Goal: Information Seeking & Learning: Find specific fact

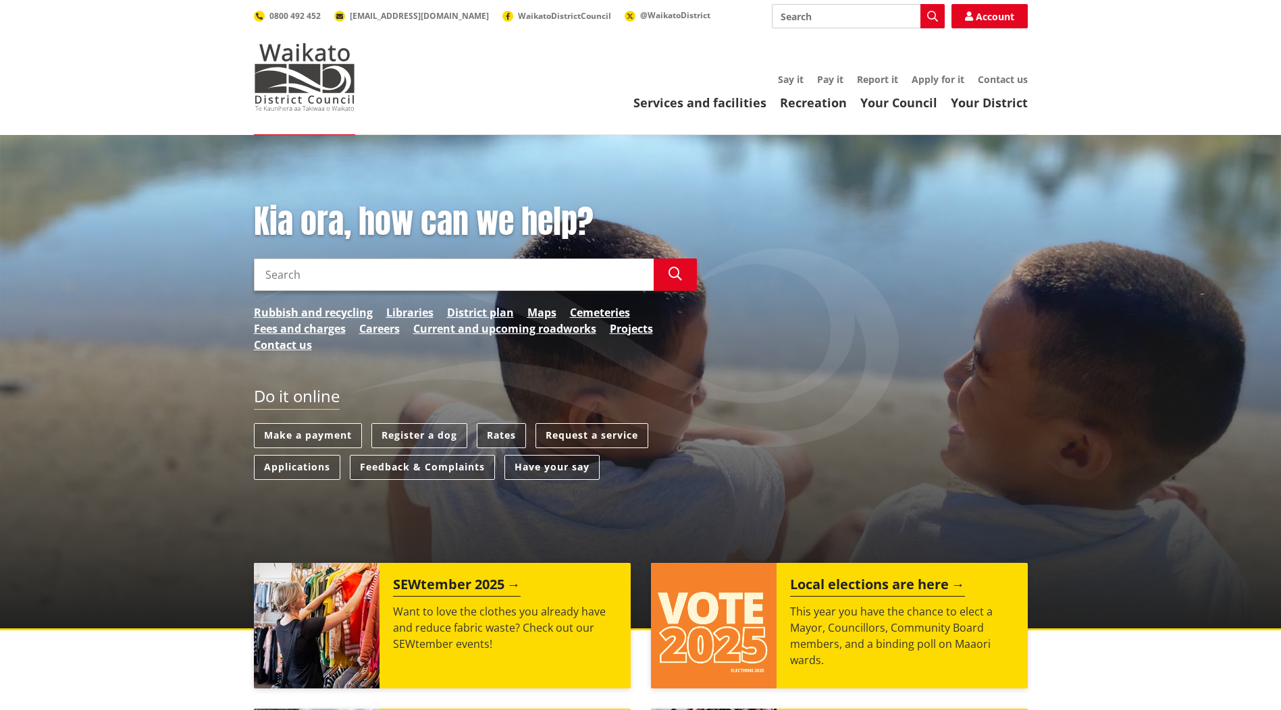
click at [498, 433] on link "Rates" at bounding box center [501, 435] width 49 height 25
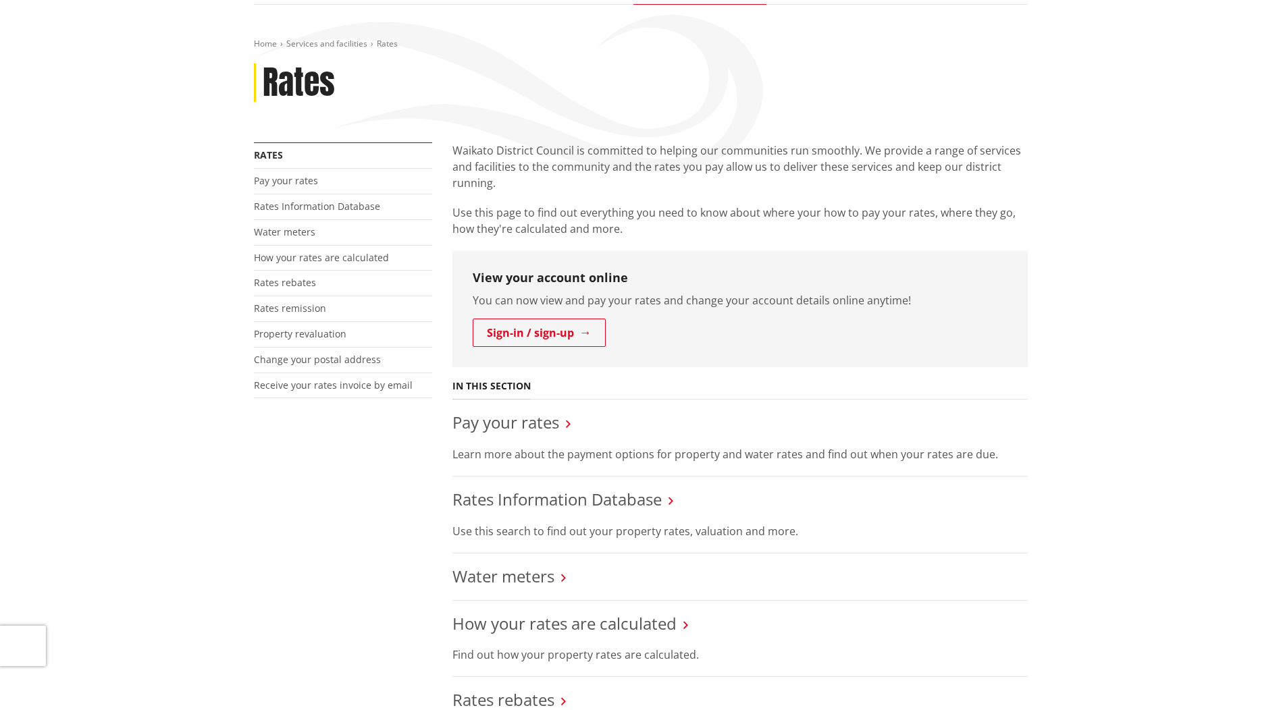
scroll to position [270, 0]
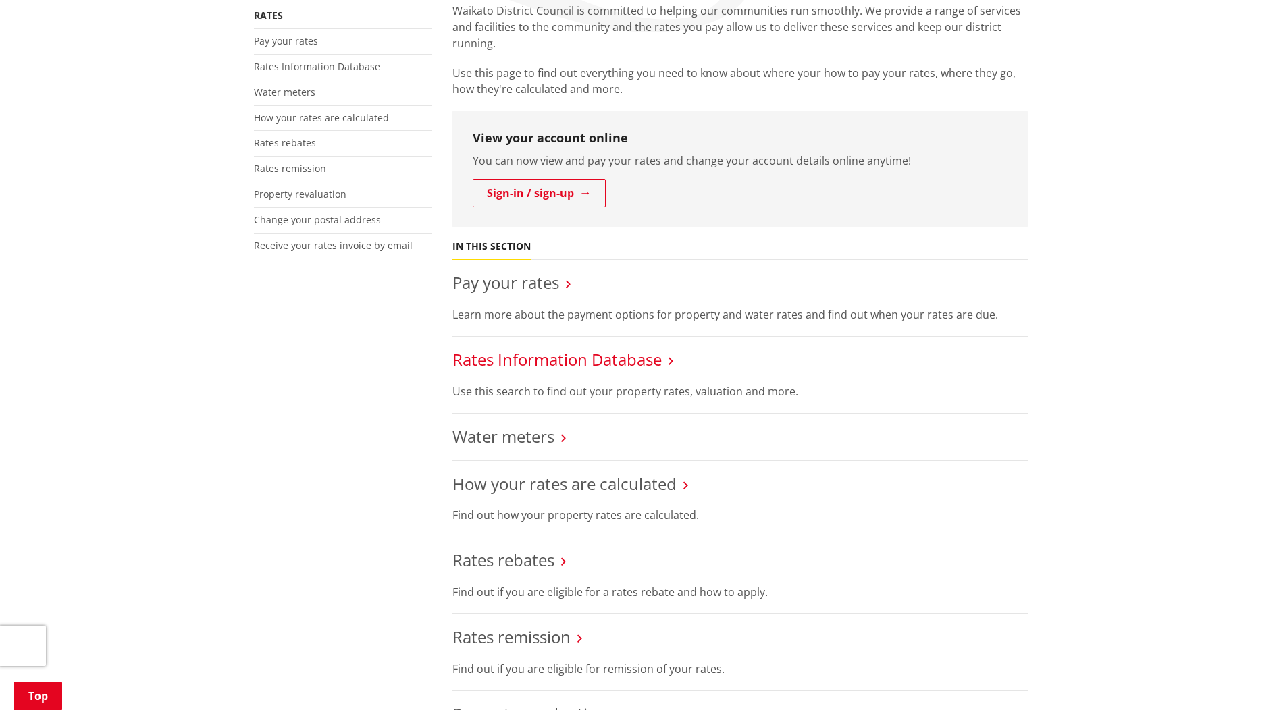
click at [636, 354] on link "Rates Information Database" at bounding box center [556, 359] width 209 height 22
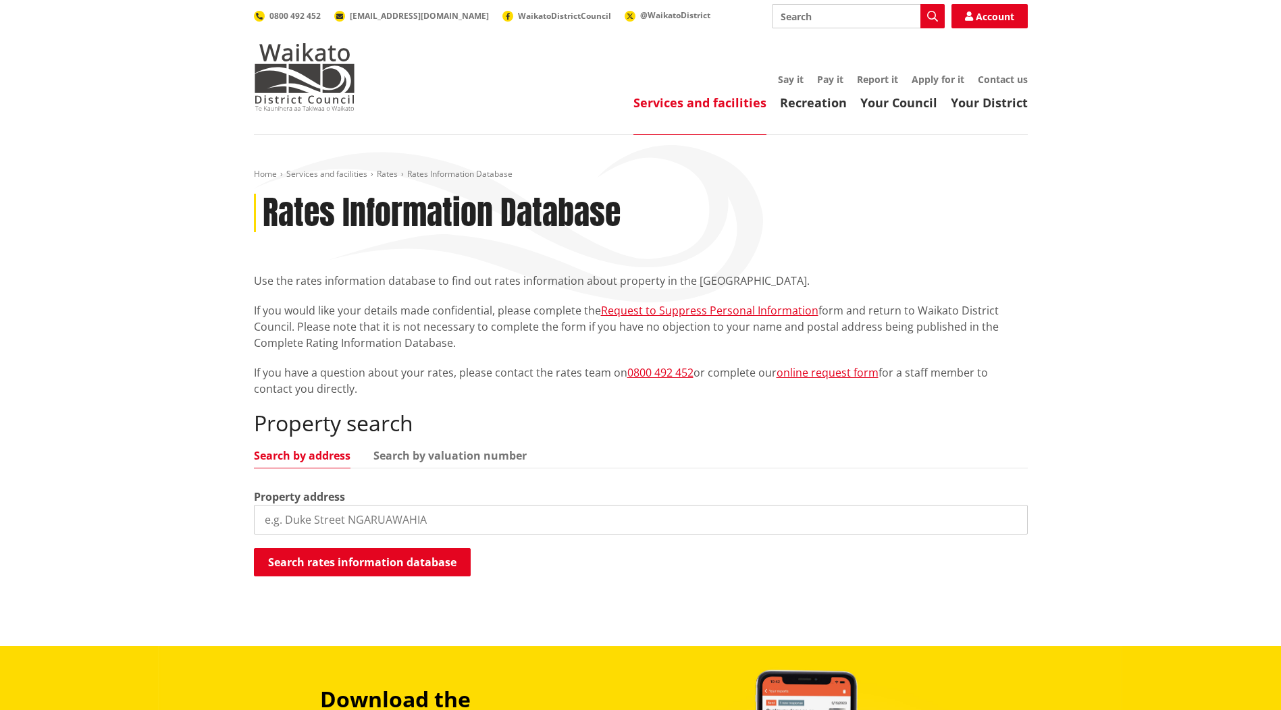
click at [354, 520] on input "search" at bounding box center [641, 520] width 774 height 30
drag, startPoint x: 409, startPoint y: 525, endPoint x: 415, endPoint y: 529, distance: 7.3
click at [410, 525] on input "search" at bounding box center [641, 520] width 774 height 30
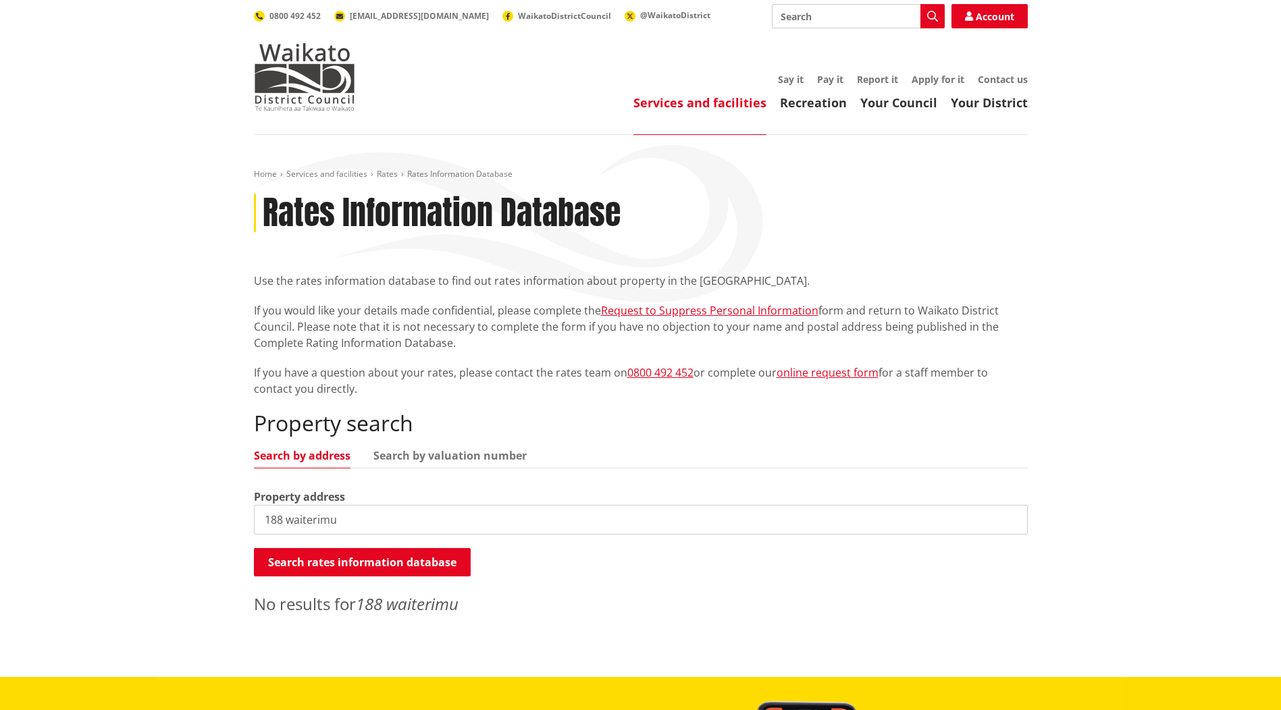
scroll to position [203, 0]
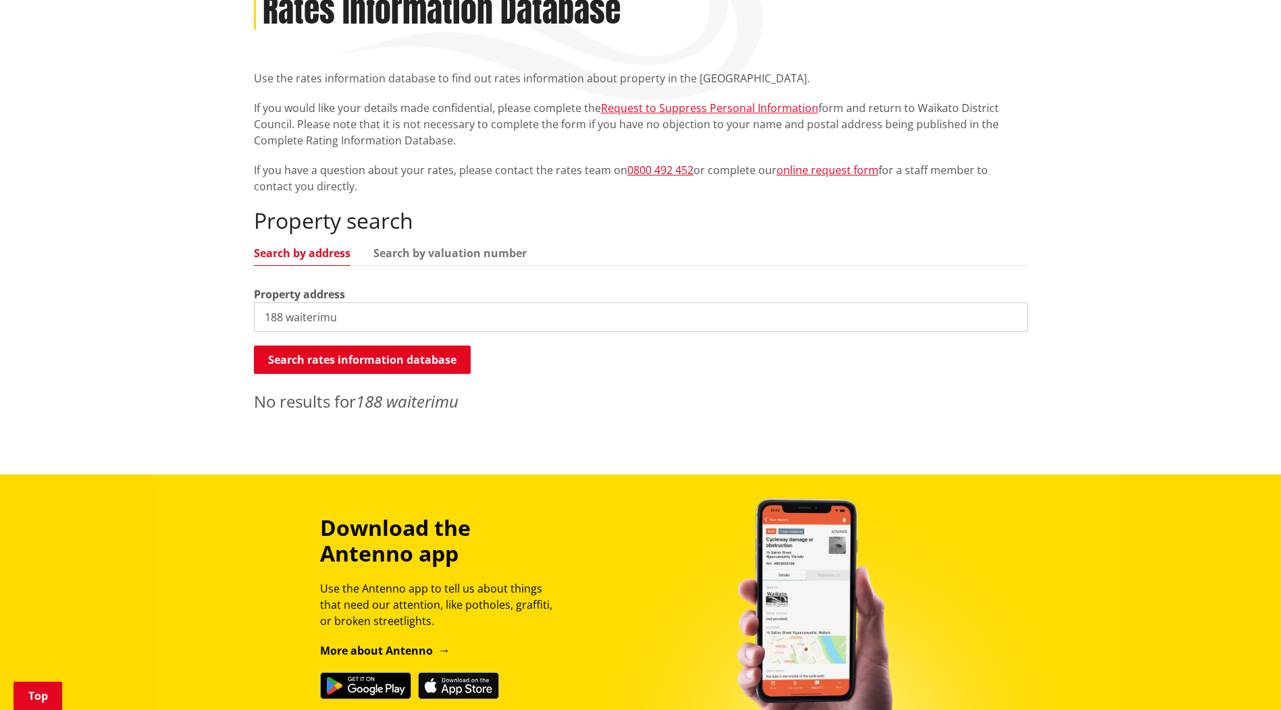
click at [439, 309] on input "188 waiterimu" at bounding box center [641, 317] width 774 height 30
click at [400, 352] on button "Search rates information database" at bounding box center [362, 360] width 217 height 28
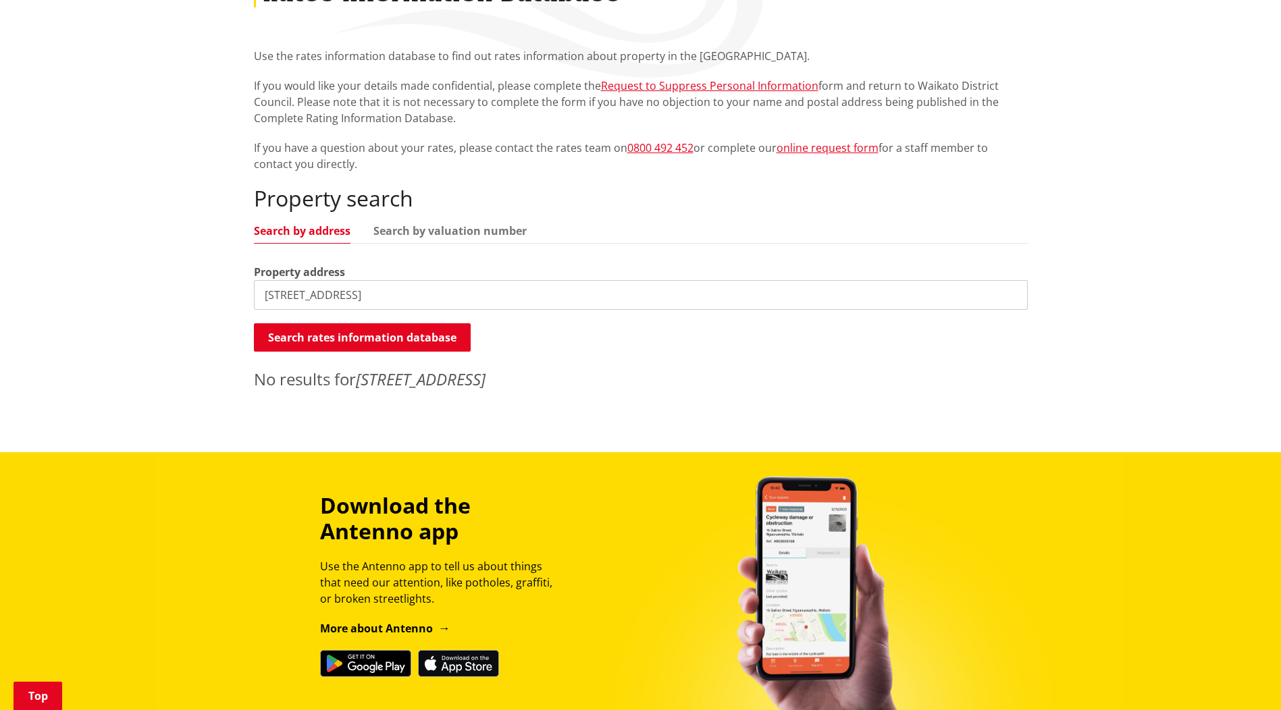
scroll to position [135, 0]
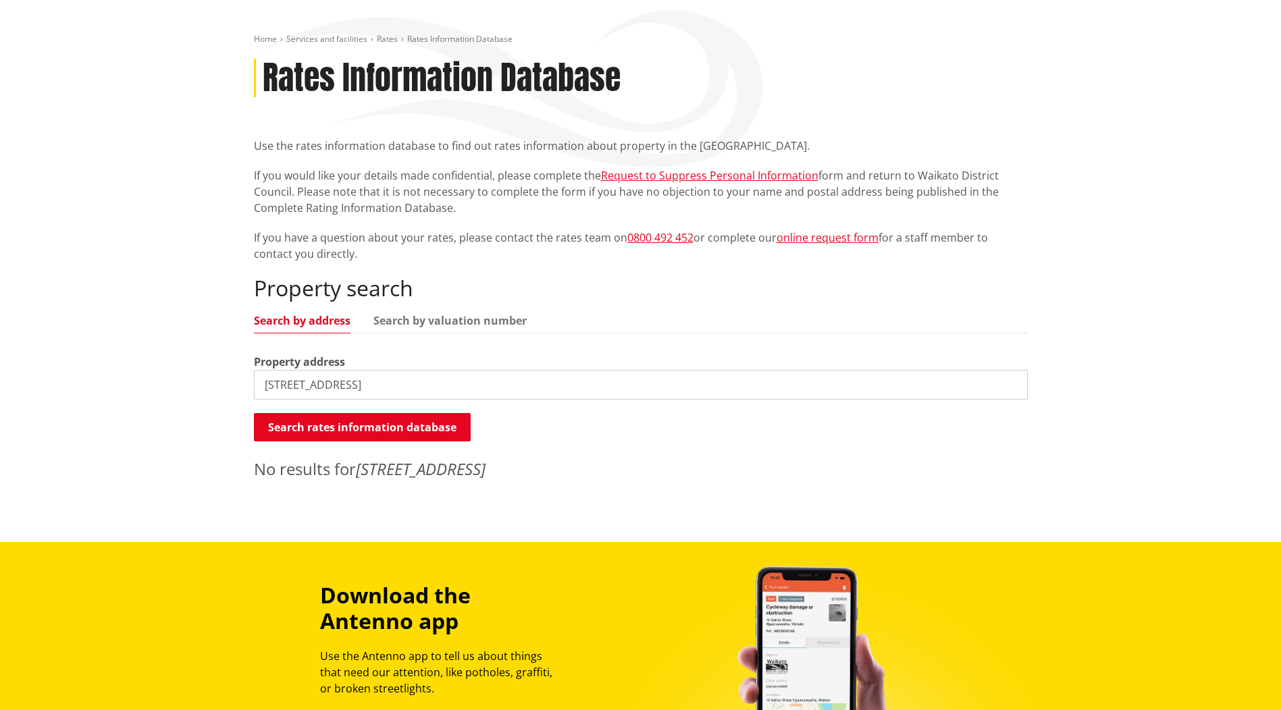
click at [425, 383] on input "188 waiterimu road" at bounding box center [641, 385] width 774 height 30
type input "[GEOGRAPHIC_DATA]"
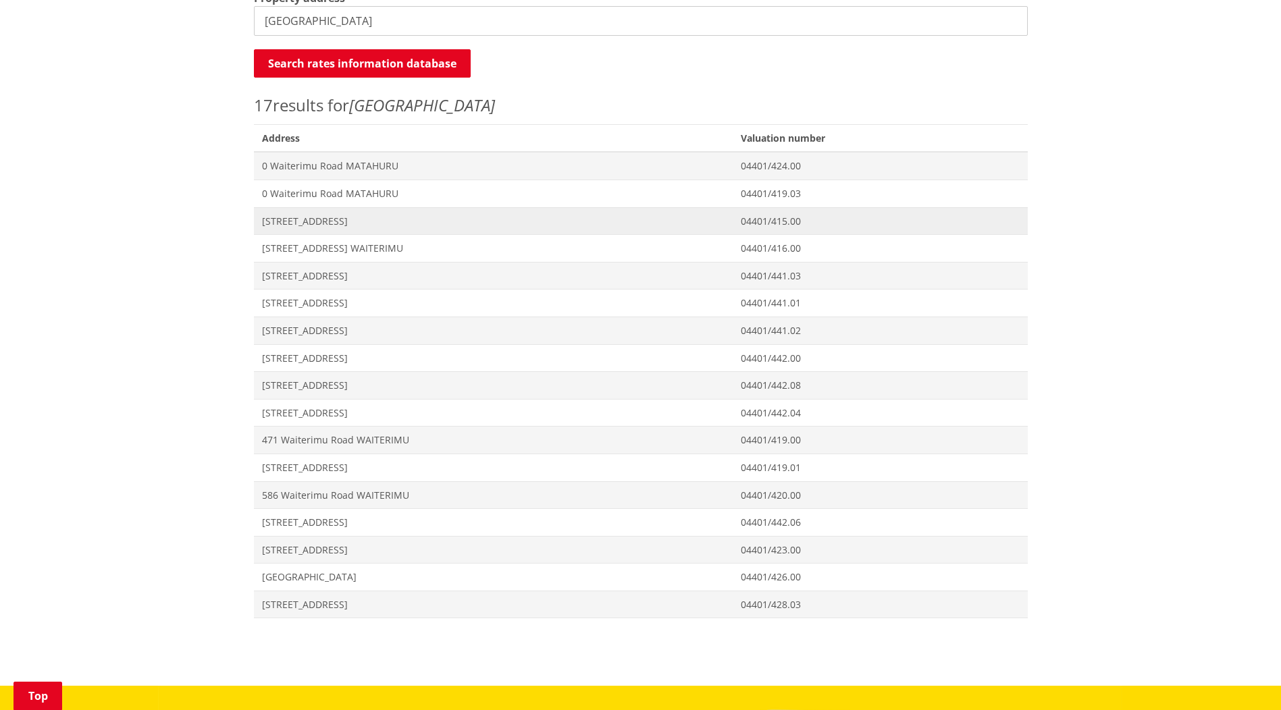
scroll to position [338, 0]
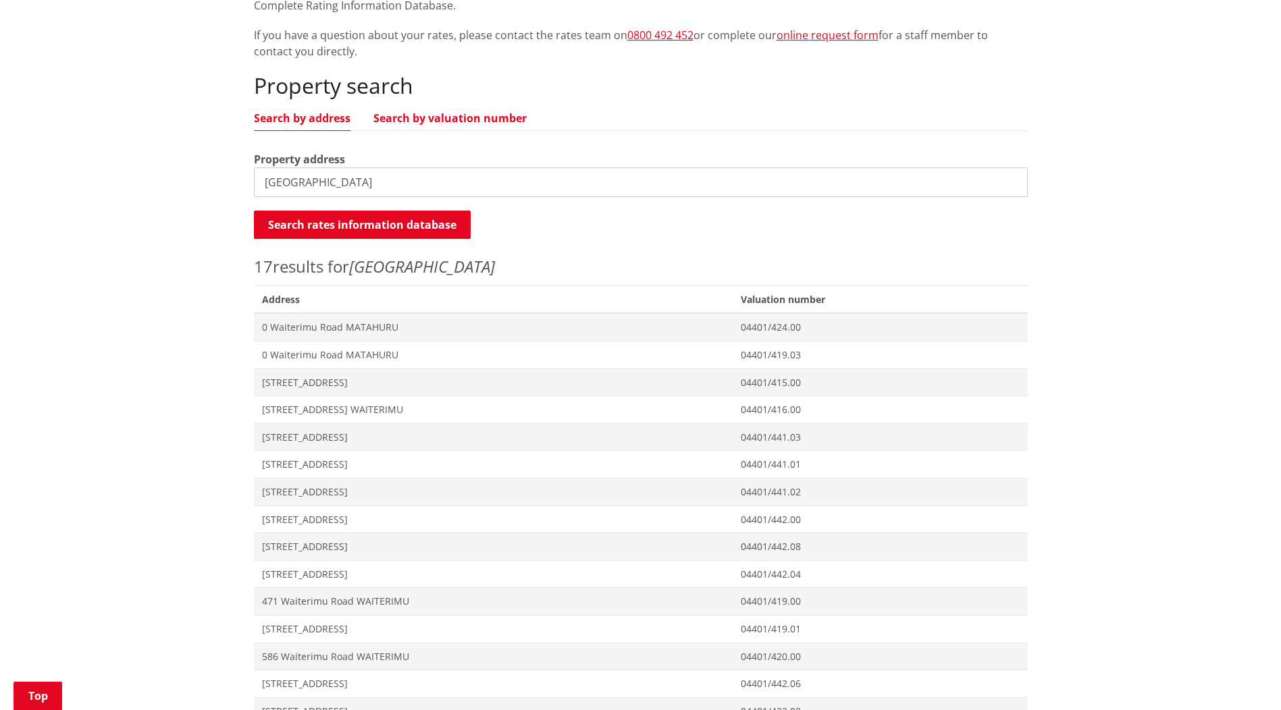
click at [446, 114] on link "Search by valuation number" at bounding box center [449, 118] width 153 height 11
drag, startPoint x: 333, startPoint y: 178, endPoint x: 347, endPoint y: 181, distance: 14.6
click at [334, 179] on input "[GEOGRAPHIC_DATA]" at bounding box center [641, 182] width 774 height 30
drag, startPoint x: 395, startPoint y: 184, endPoint x: 192, endPoint y: 182, distance: 202.5
click at [221, 185] on div "Home Services and facilities Rates Rates Information Database Rates Information…" at bounding box center [640, 322] width 1281 height 1050
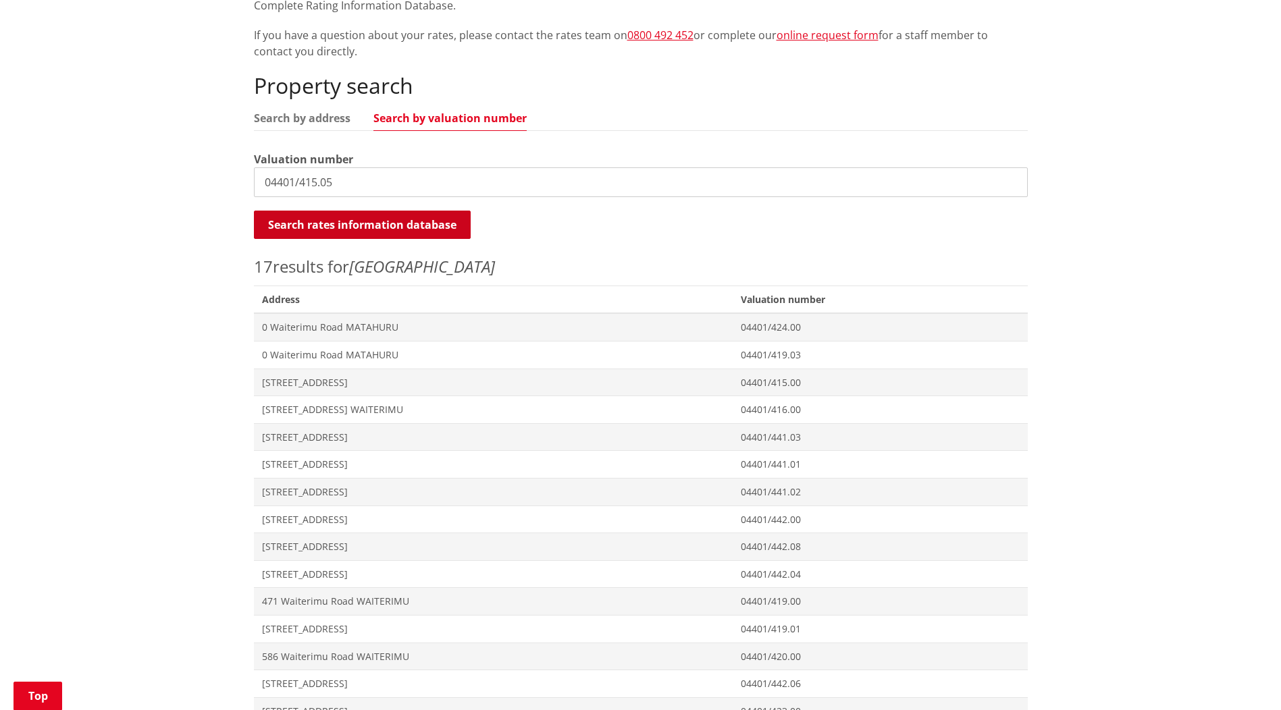
type input "04401/415.05"
click at [308, 211] on button "Search rates information database" at bounding box center [362, 225] width 217 height 28
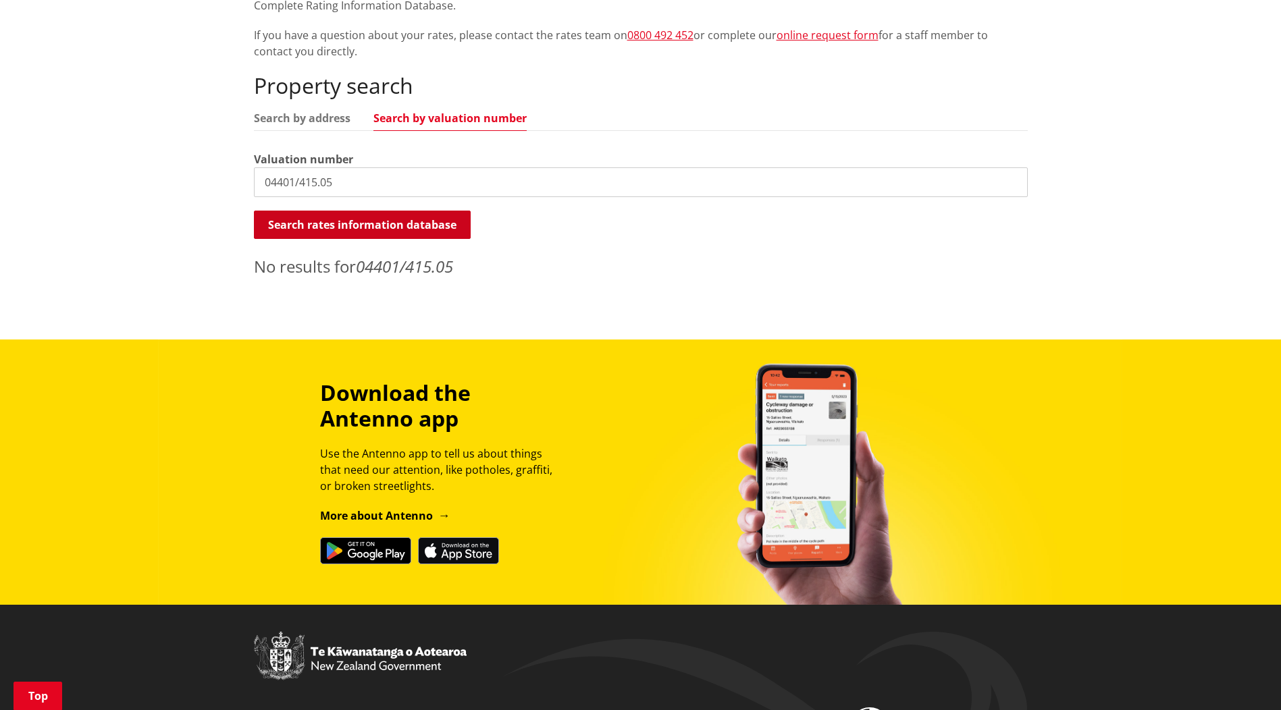
click at [311, 218] on button "Search rates information database" at bounding box center [362, 225] width 217 height 28
click at [354, 187] on input "04401/415.05" at bounding box center [641, 182] width 774 height 30
click at [396, 222] on button "Search rates information database" at bounding box center [362, 225] width 217 height 28
click at [383, 184] on input "04401/415.05" at bounding box center [641, 182] width 774 height 30
click at [344, 188] on input "search" at bounding box center [641, 182] width 774 height 30
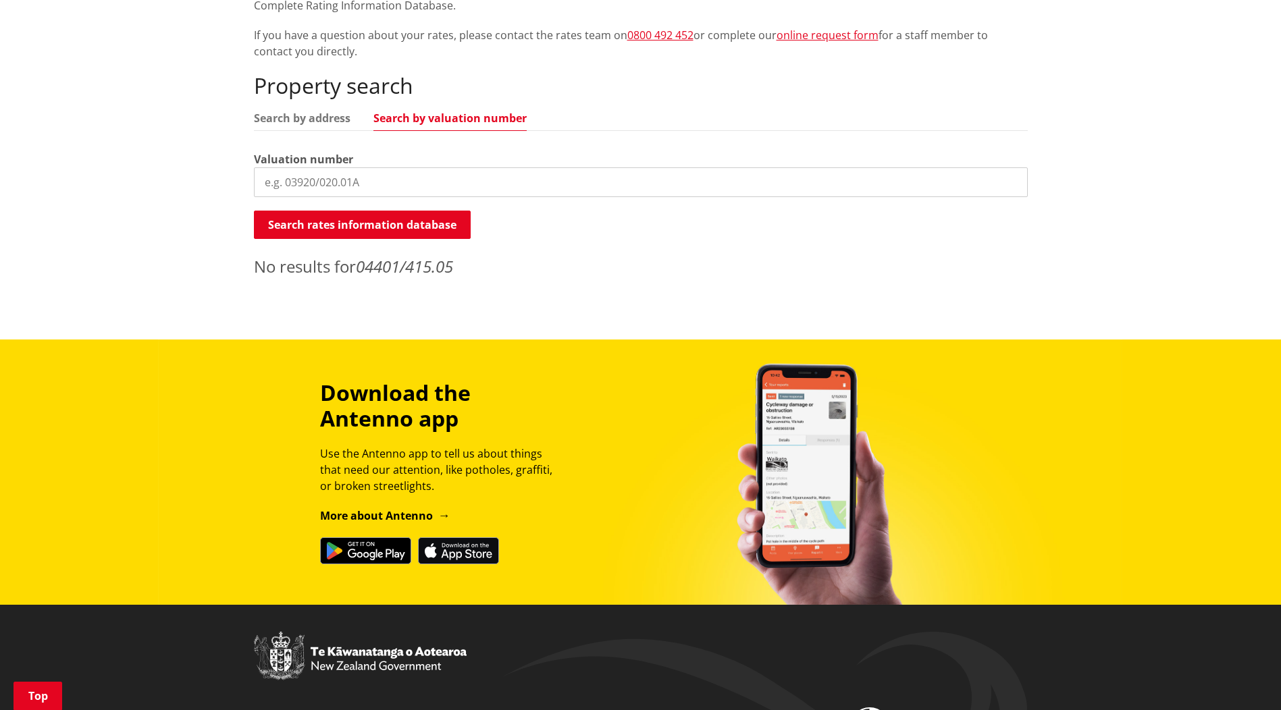
paste input "04401/415.05"
click at [408, 217] on button "Search rates information database" at bounding box center [362, 225] width 217 height 28
click at [403, 180] on input "04401/415.04" at bounding box center [641, 182] width 774 height 30
type input "04401/415"
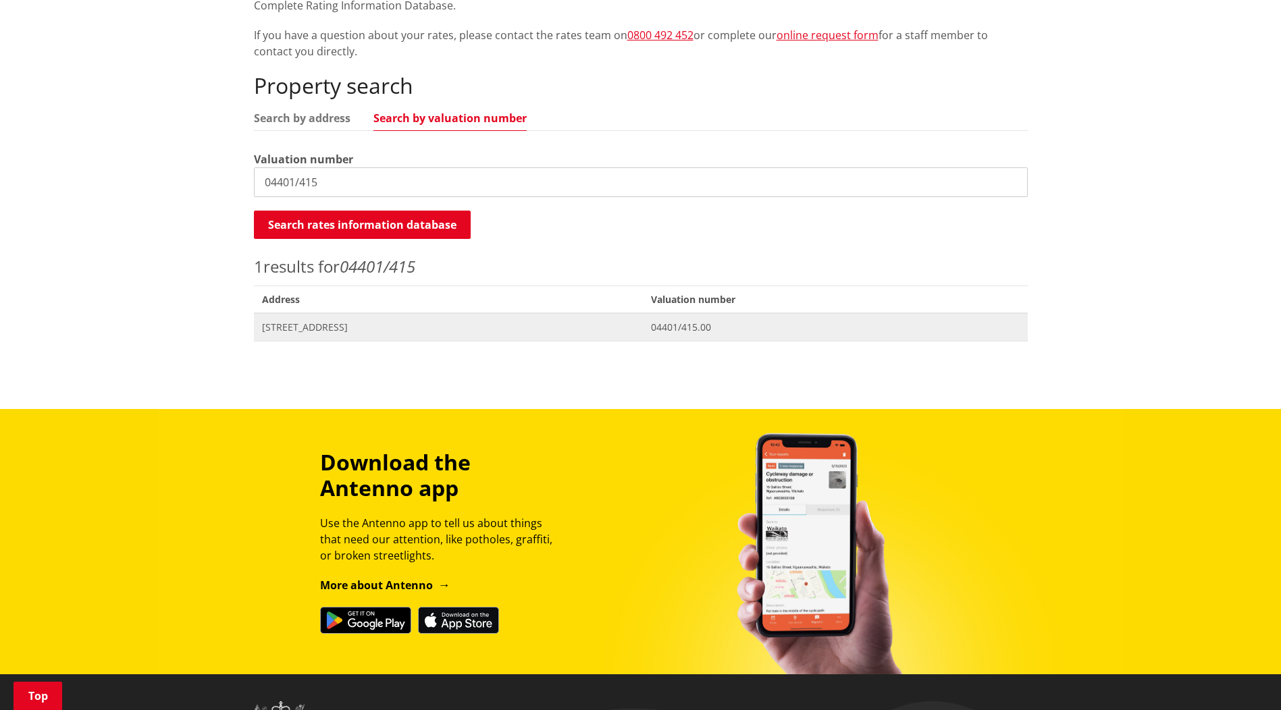
click at [358, 324] on span "[STREET_ADDRESS]" at bounding box center [448, 328] width 373 height 14
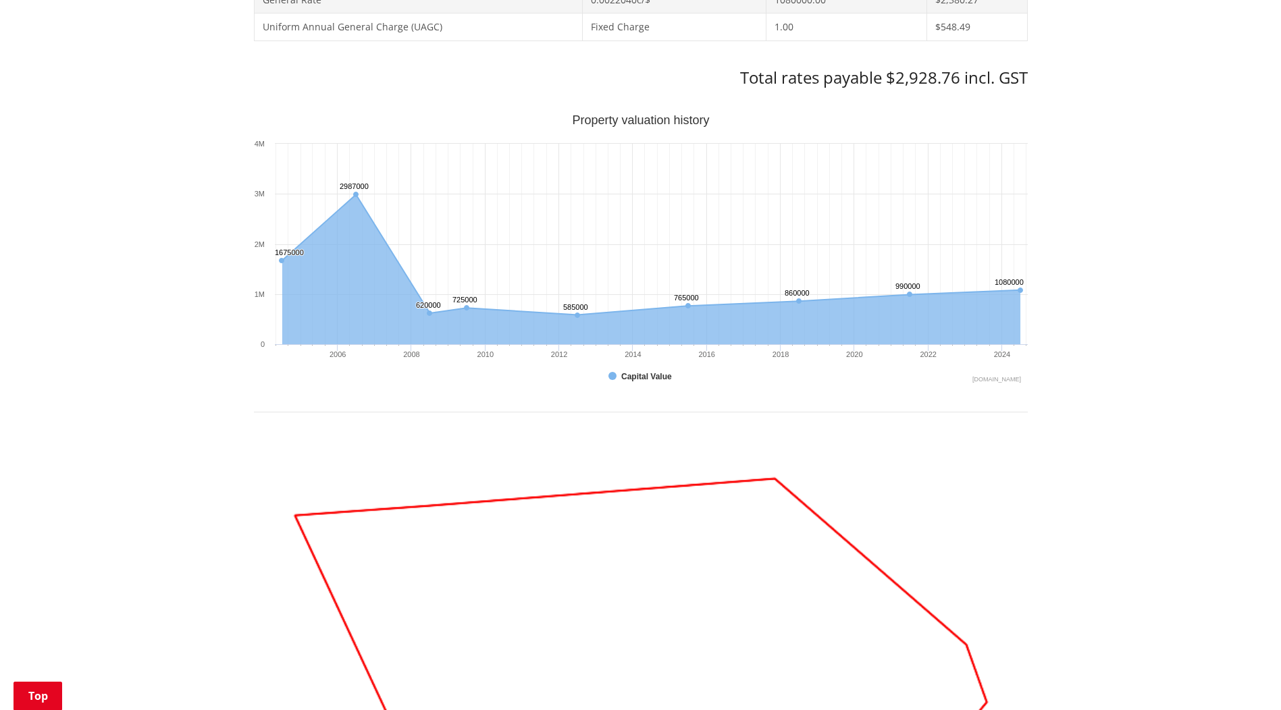
scroll to position [473, 0]
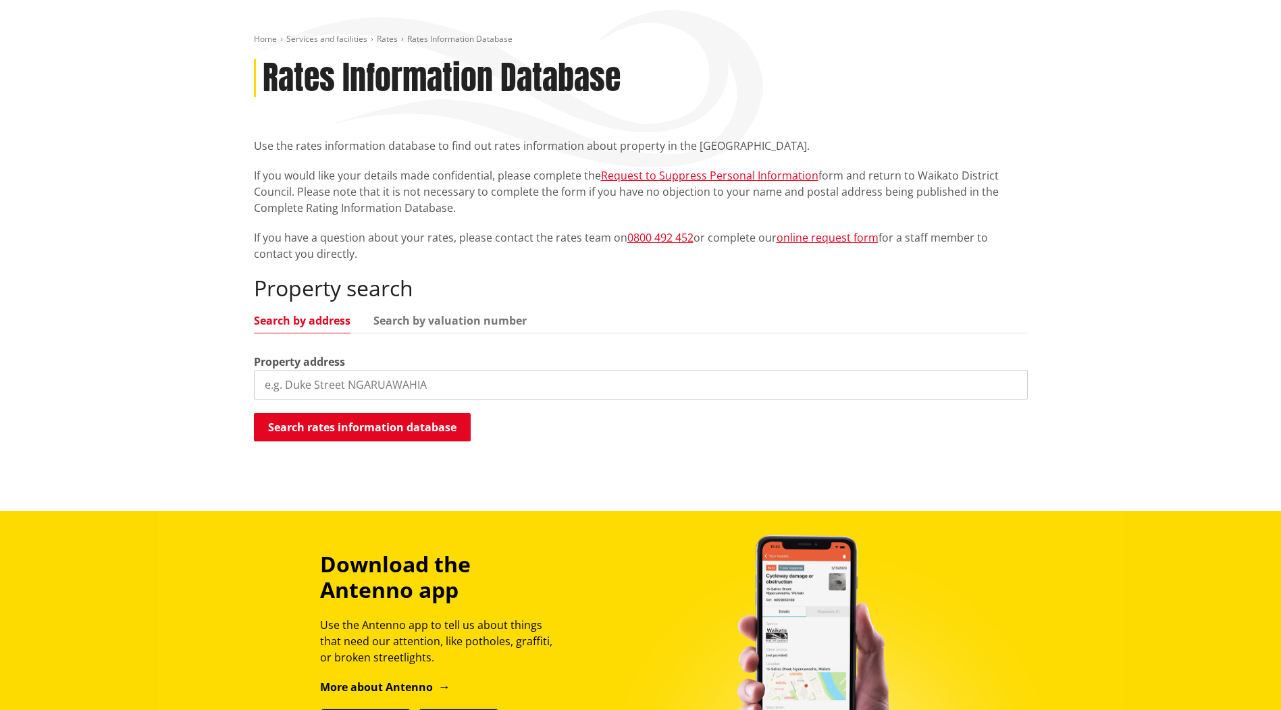
scroll to position [134, 0]
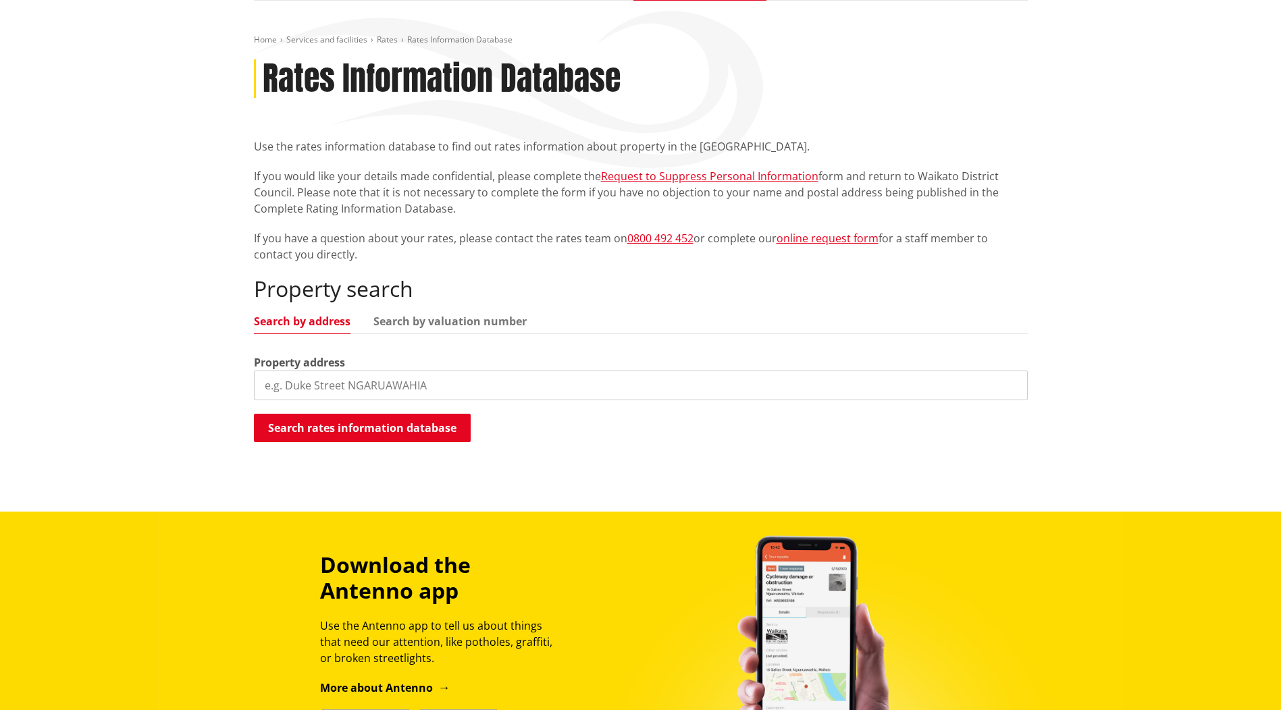
click at [321, 389] on input "search" at bounding box center [641, 386] width 774 height 30
type input "[GEOGRAPHIC_DATA]"
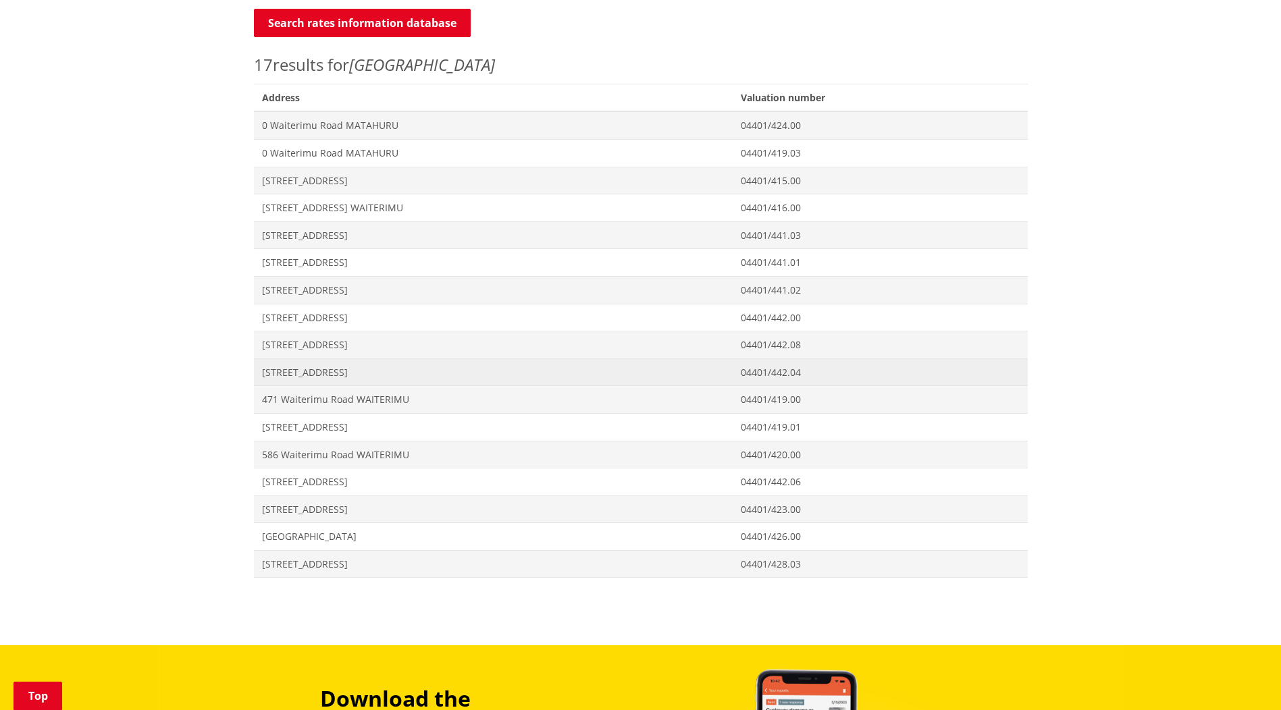
scroll to position [269, 0]
